Goal: Check status

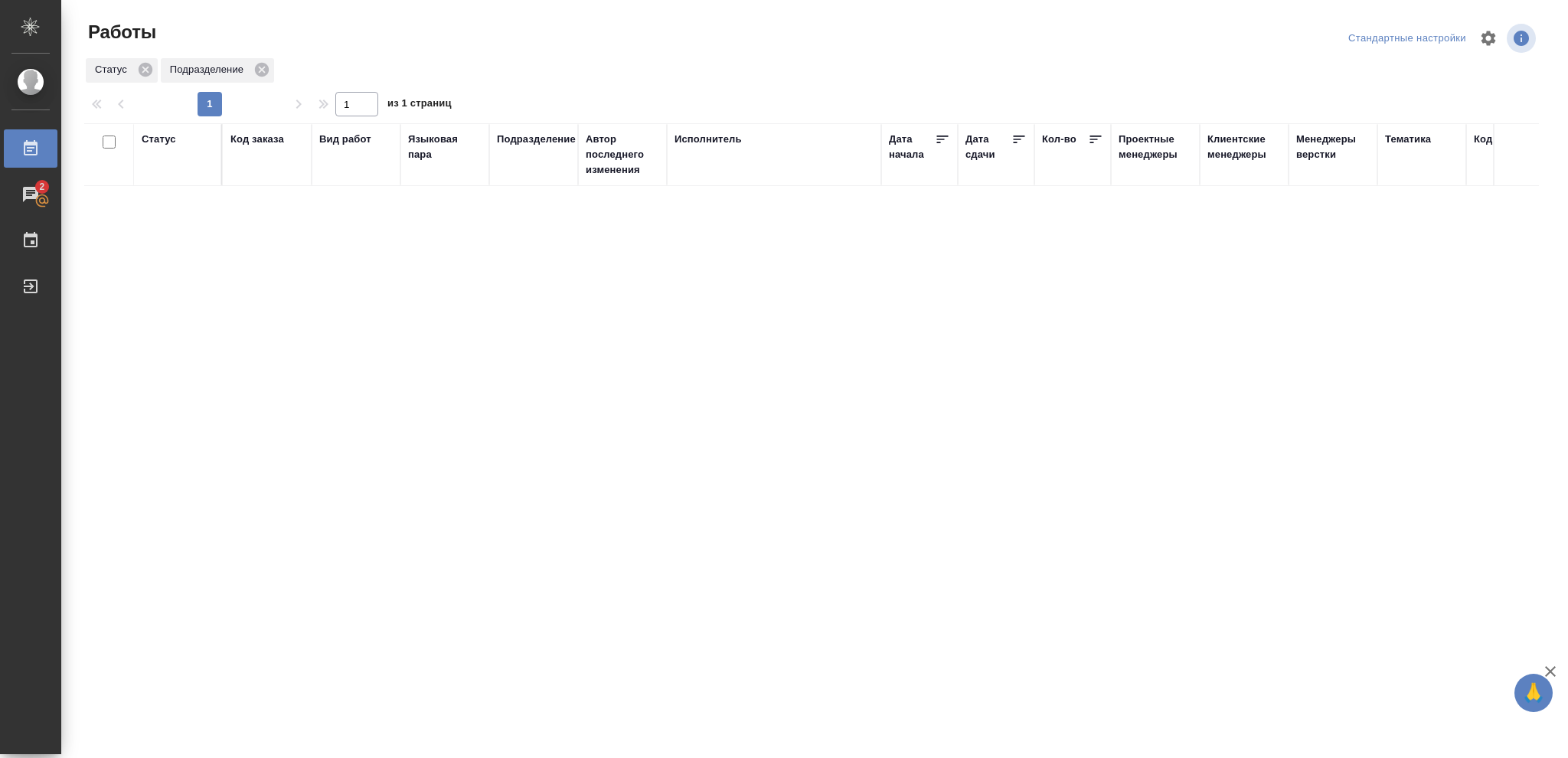
click at [165, 135] on div "Статус" at bounding box center [159, 139] width 35 height 16
click at [174, 180] on icon at bounding box center [170, 178] width 11 height 11
click at [528, 177] on icon at bounding box center [527, 174] width 6 height 6
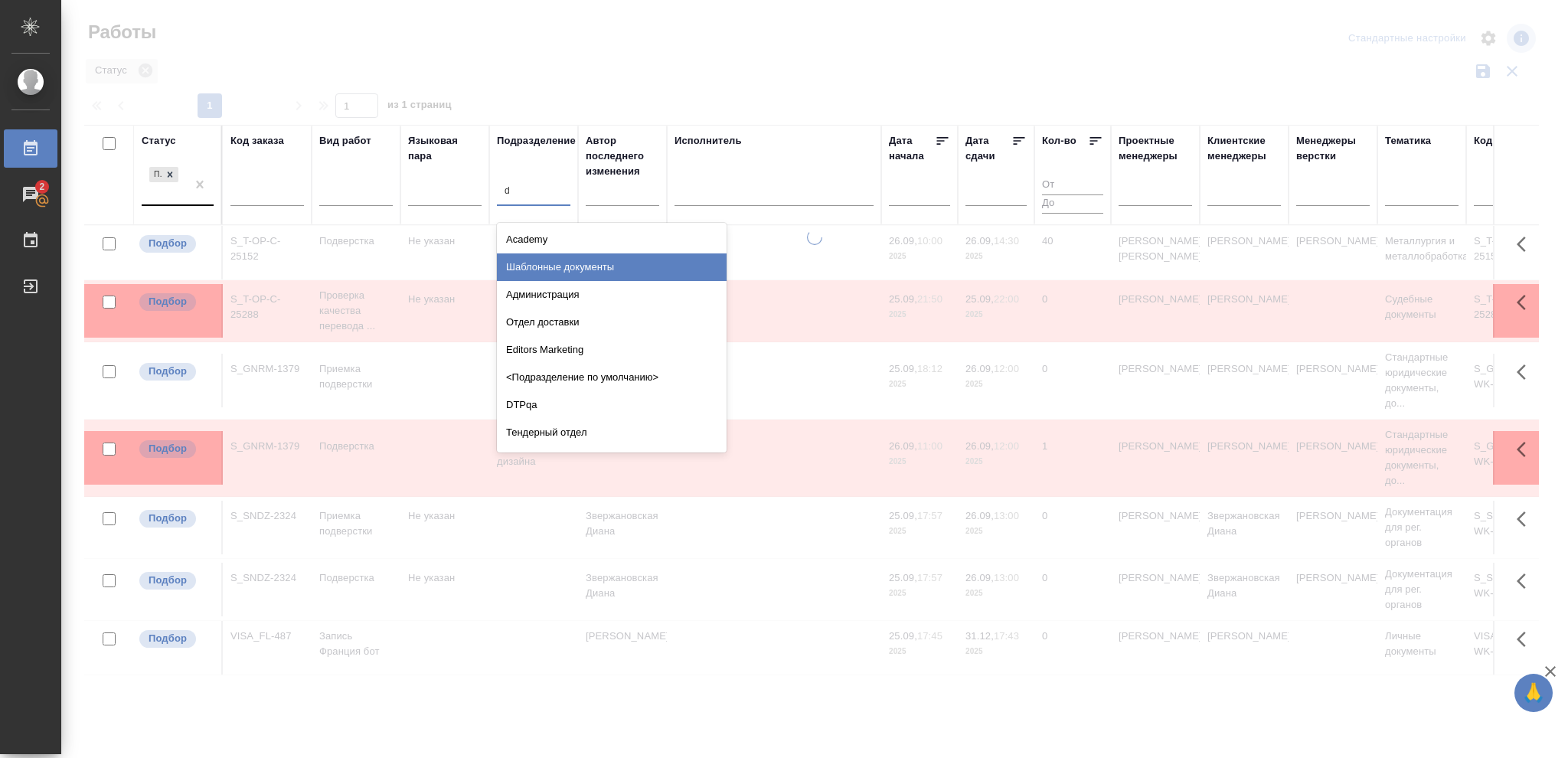
type input "dt"
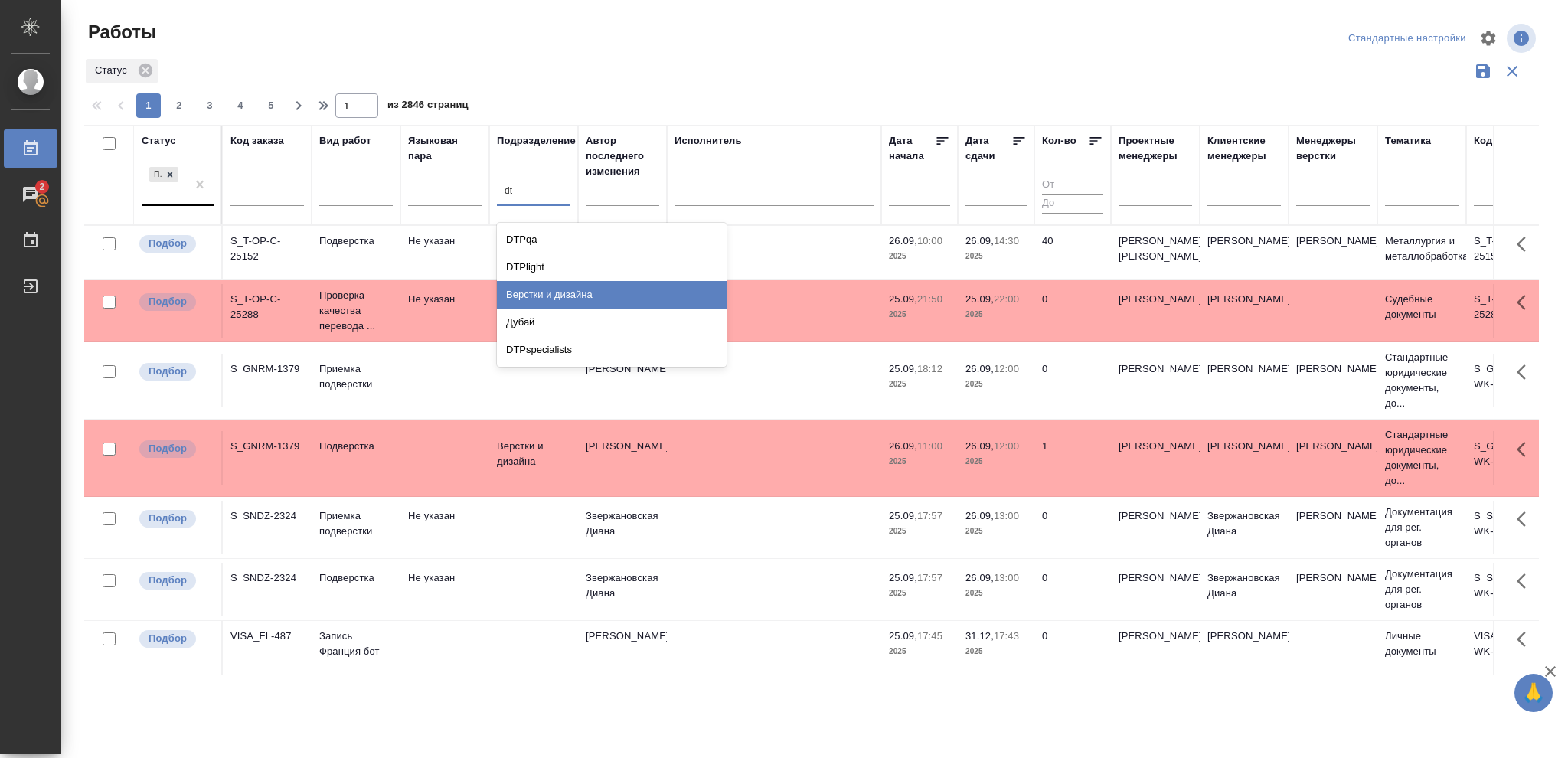
click at [584, 296] on div "Верстки и дизайна" at bounding box center [611, 294] width 230 height 27
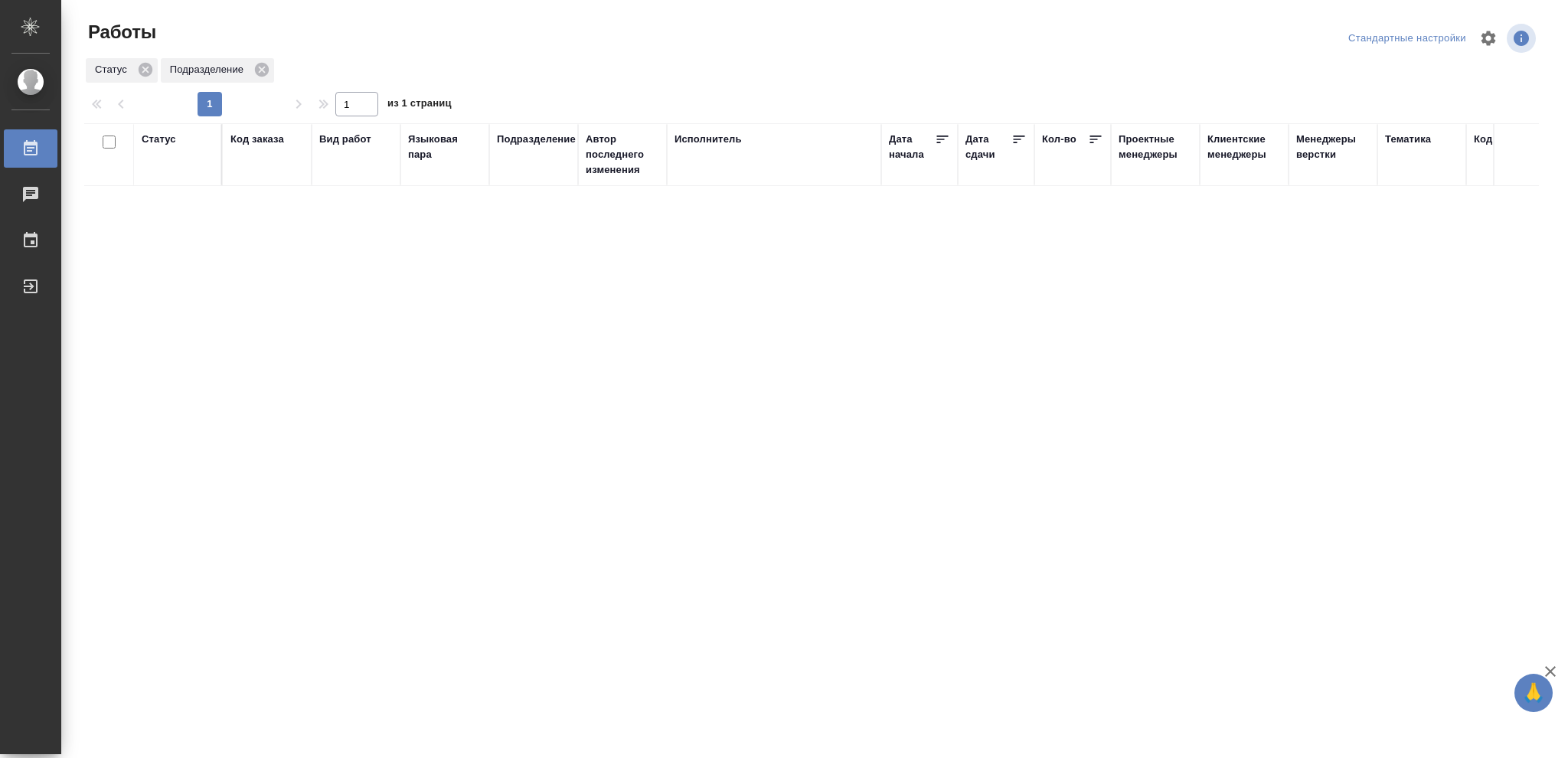
click at [155, 142] on div "Статус" at bounding box center [159, 139] width 35 height 16
click at [168, 179] on icon at bounding box center [170, 178] width 11 height 11
click at [169, 179] on icon at bounding box center [170, 174] width 11 height 11
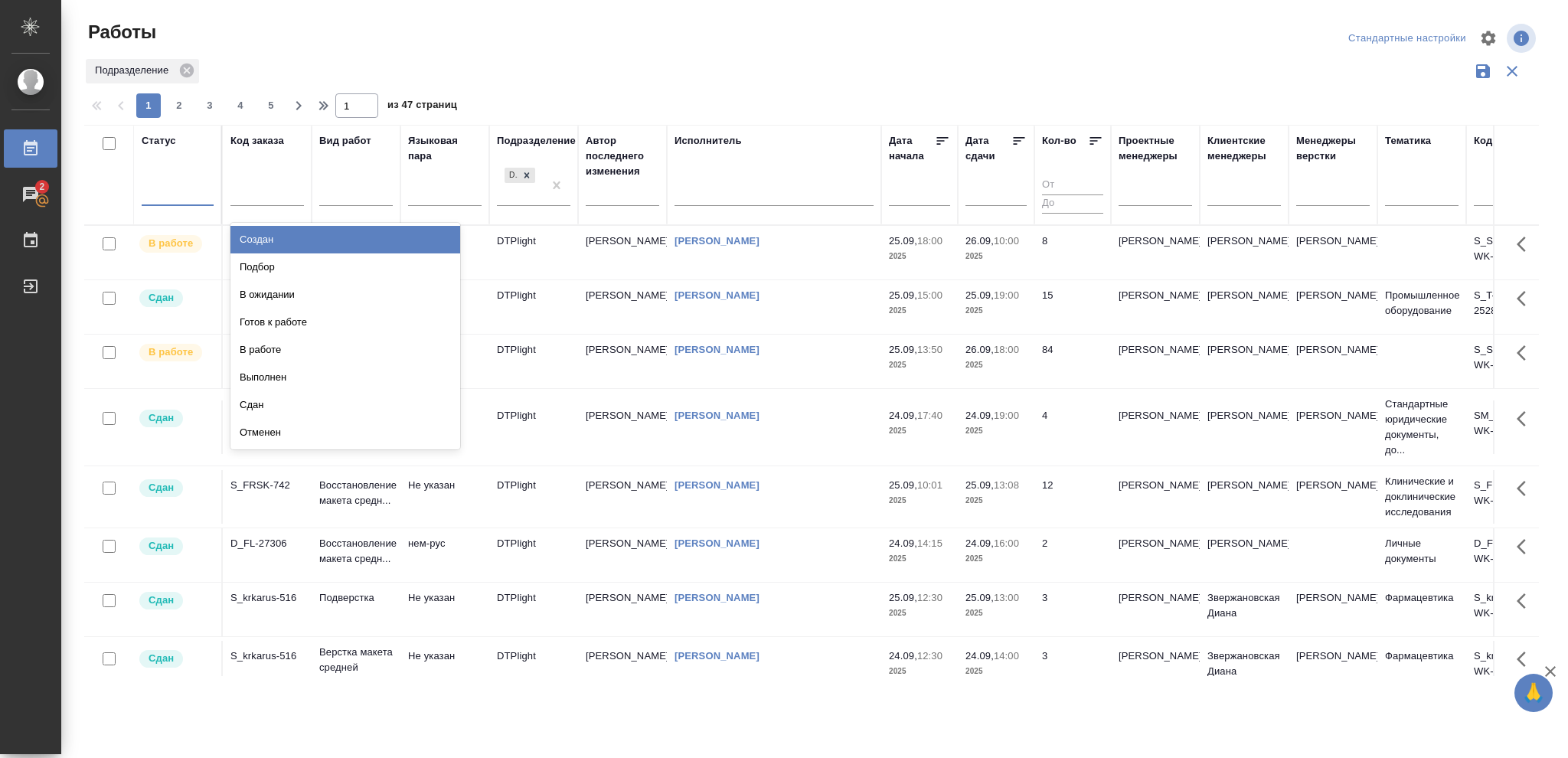
click at [166, 187] on div at bounding box center [177, 190] width 72 height 22
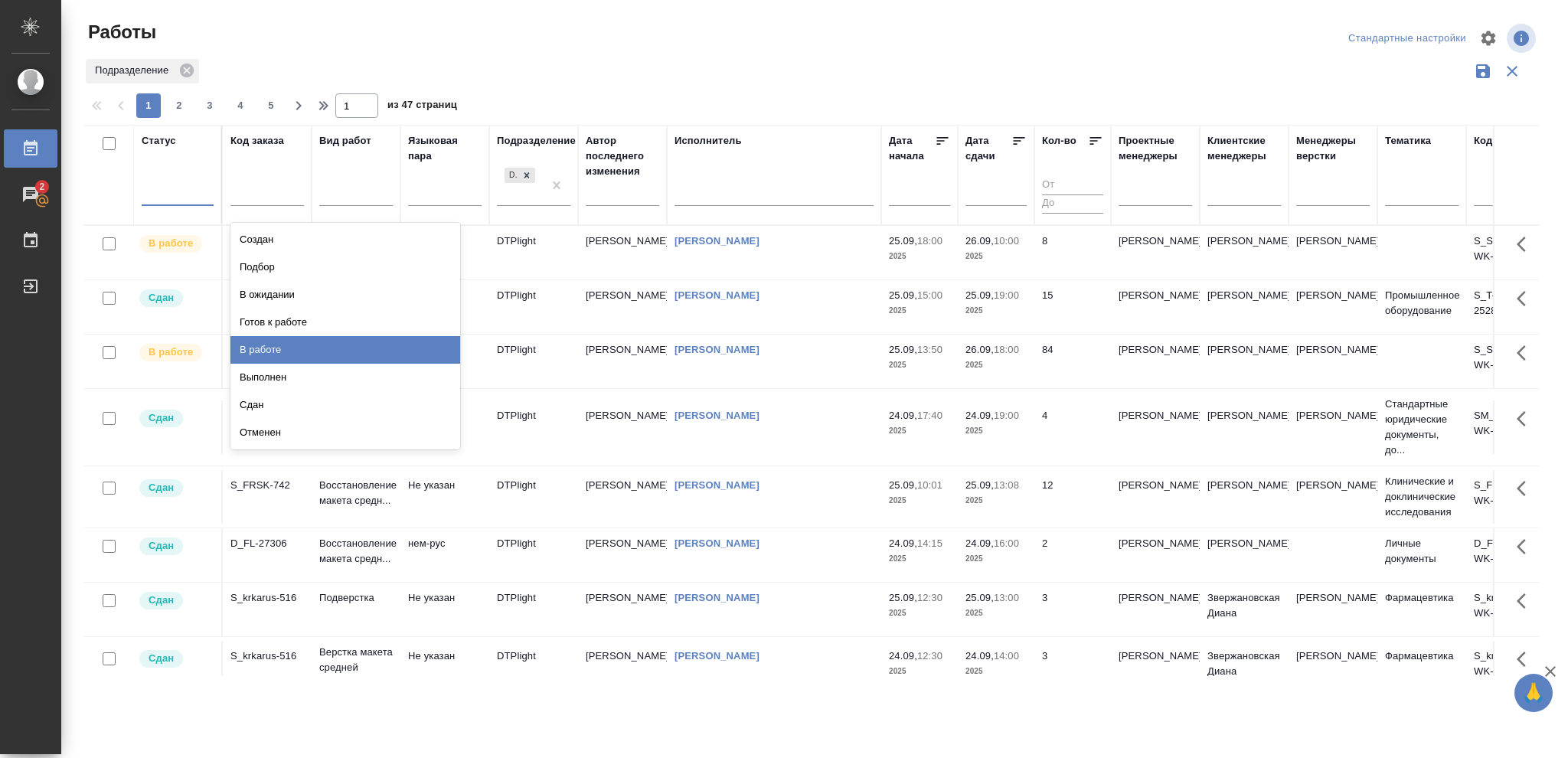
click at [260, 350] on div "В работе" at bounding box center [345, 349] width 230 height 27
